Goal: Obtain resource: Download file/media

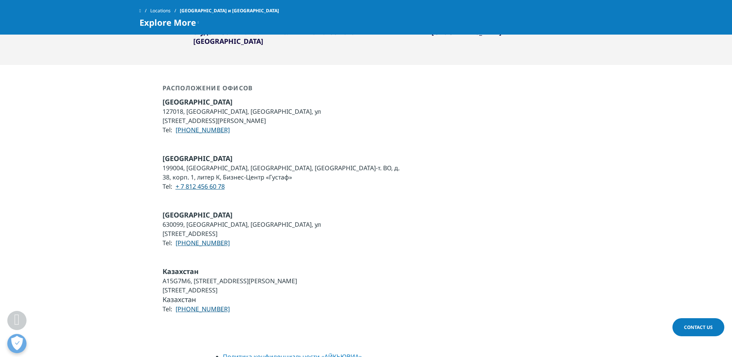
scroll to position [889, 0]
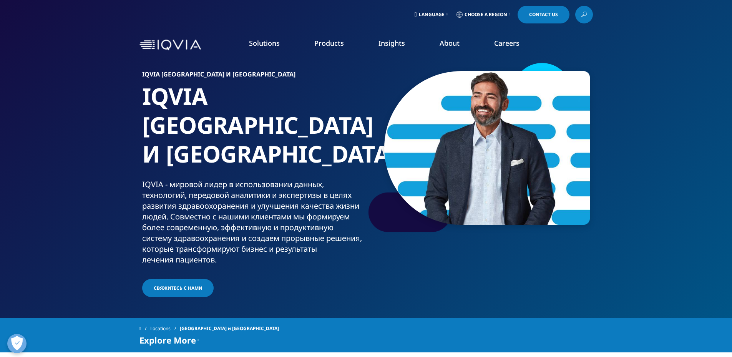
click at [250, 127] on link "Consulting" at bounding box center [278, 125] width 154 height 8
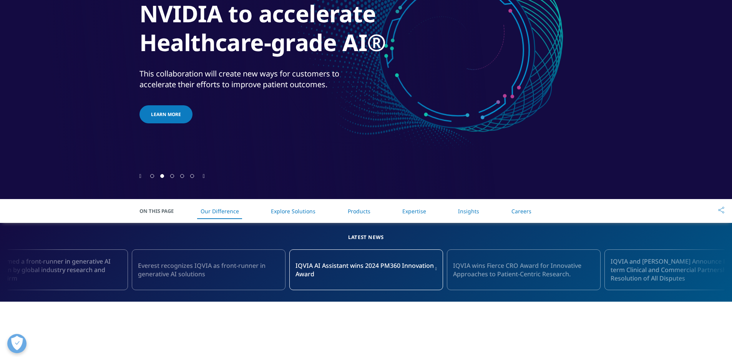
scroll to position [257, 0]
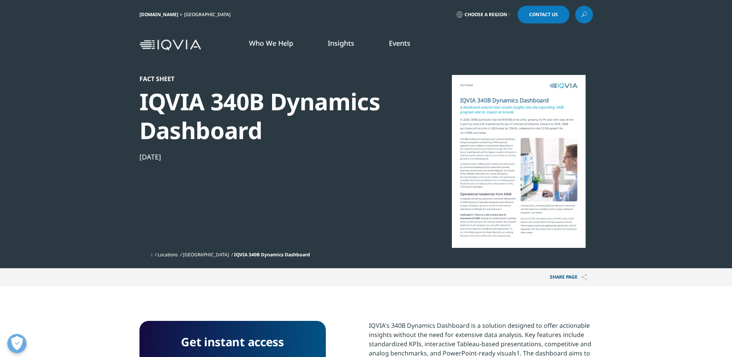
click at [489, 140] on div at bounding box center [519, 161] width 148 height 173
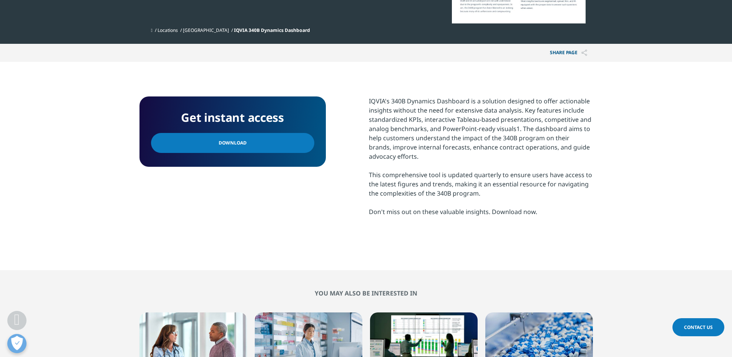
scroll to position [226, 0]
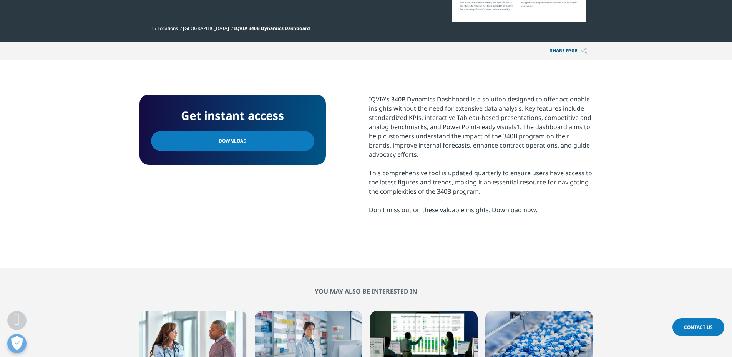
click at [296, 147] on link "Download" at bounding box center [232, 141] width 163 height 20
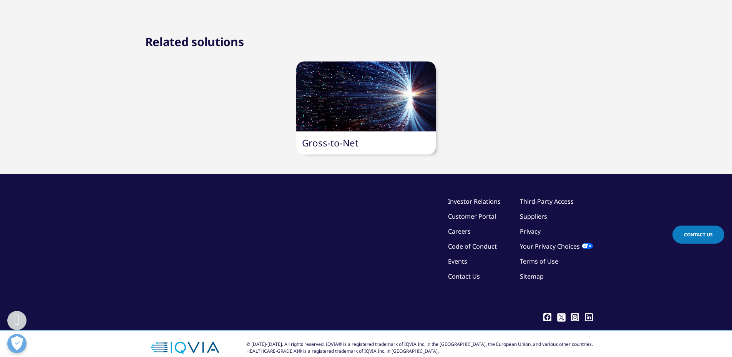
scroll to position [739, 0]
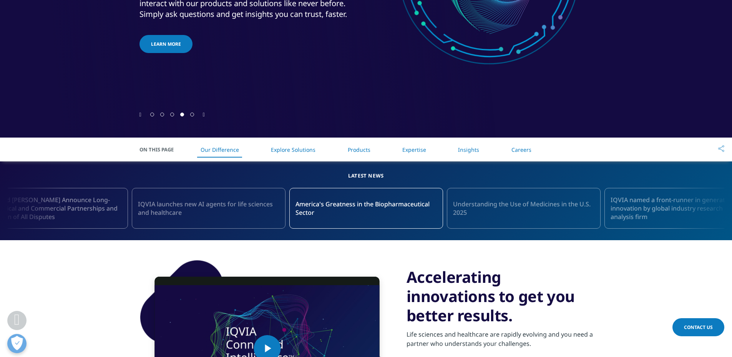
scroll to position [63, 0]
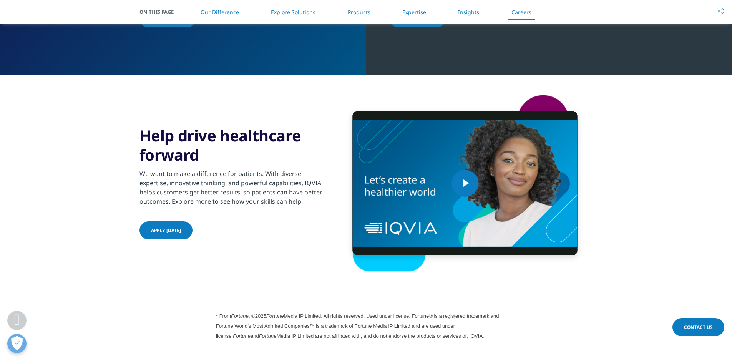
scroll to position [2085, 0]
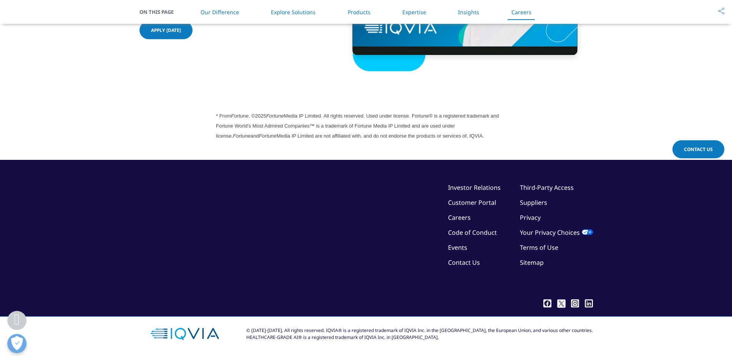
scroll to position [2085, 0]
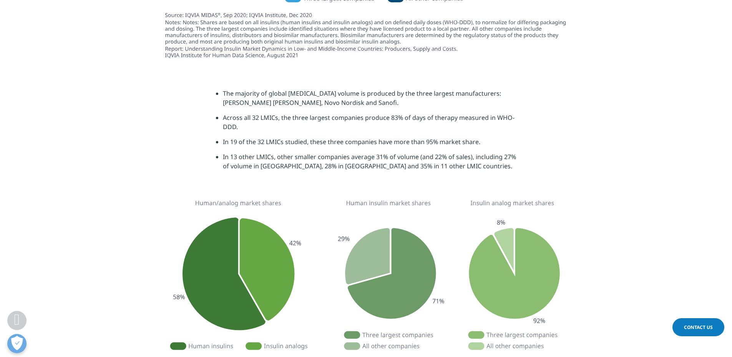
scroll to position [1282, 0]
